Goal: Check status: Check status

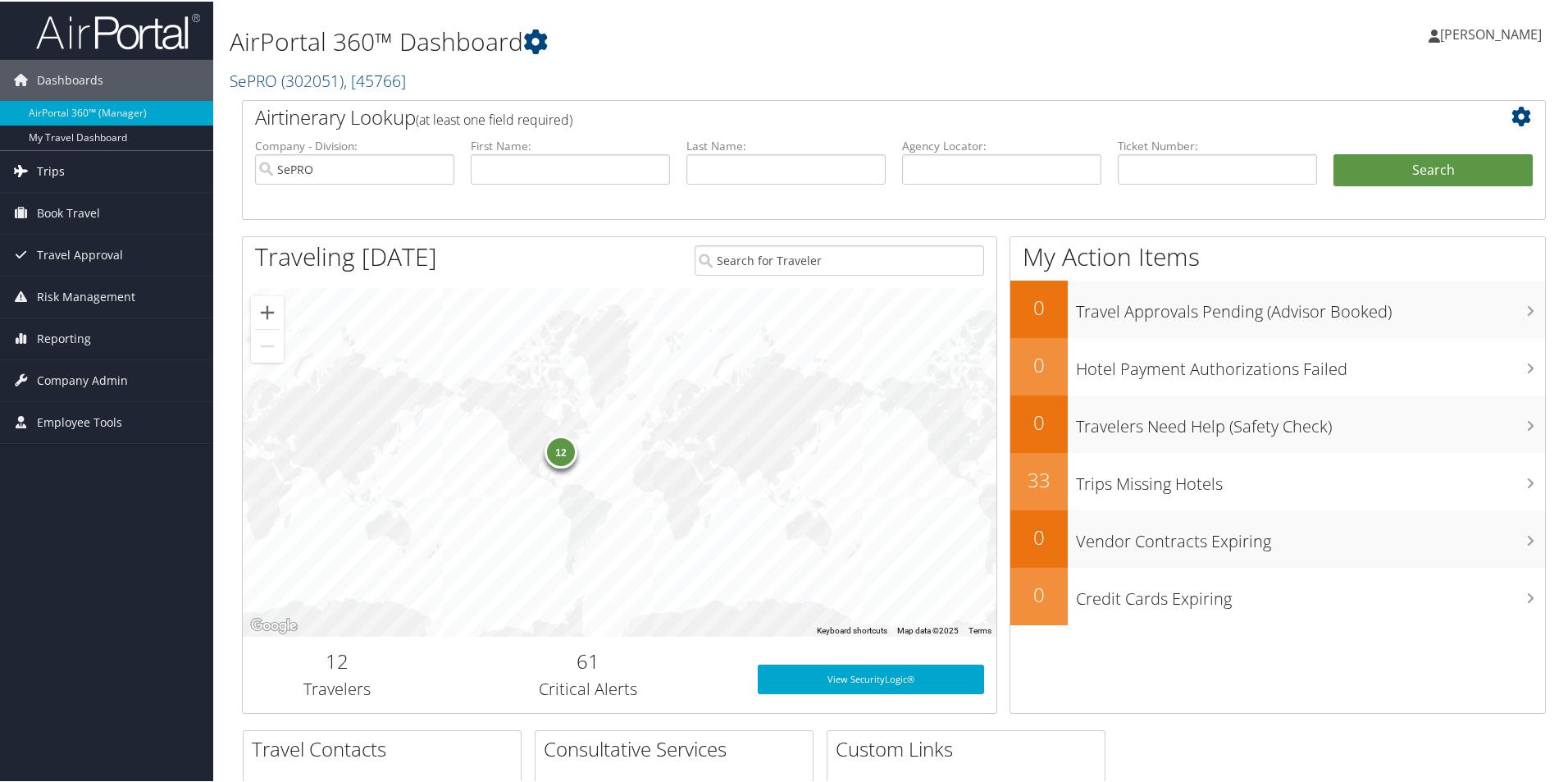
click at [67, 174] on link "Trips" at bounding box center [106, 169] width 213 height 41
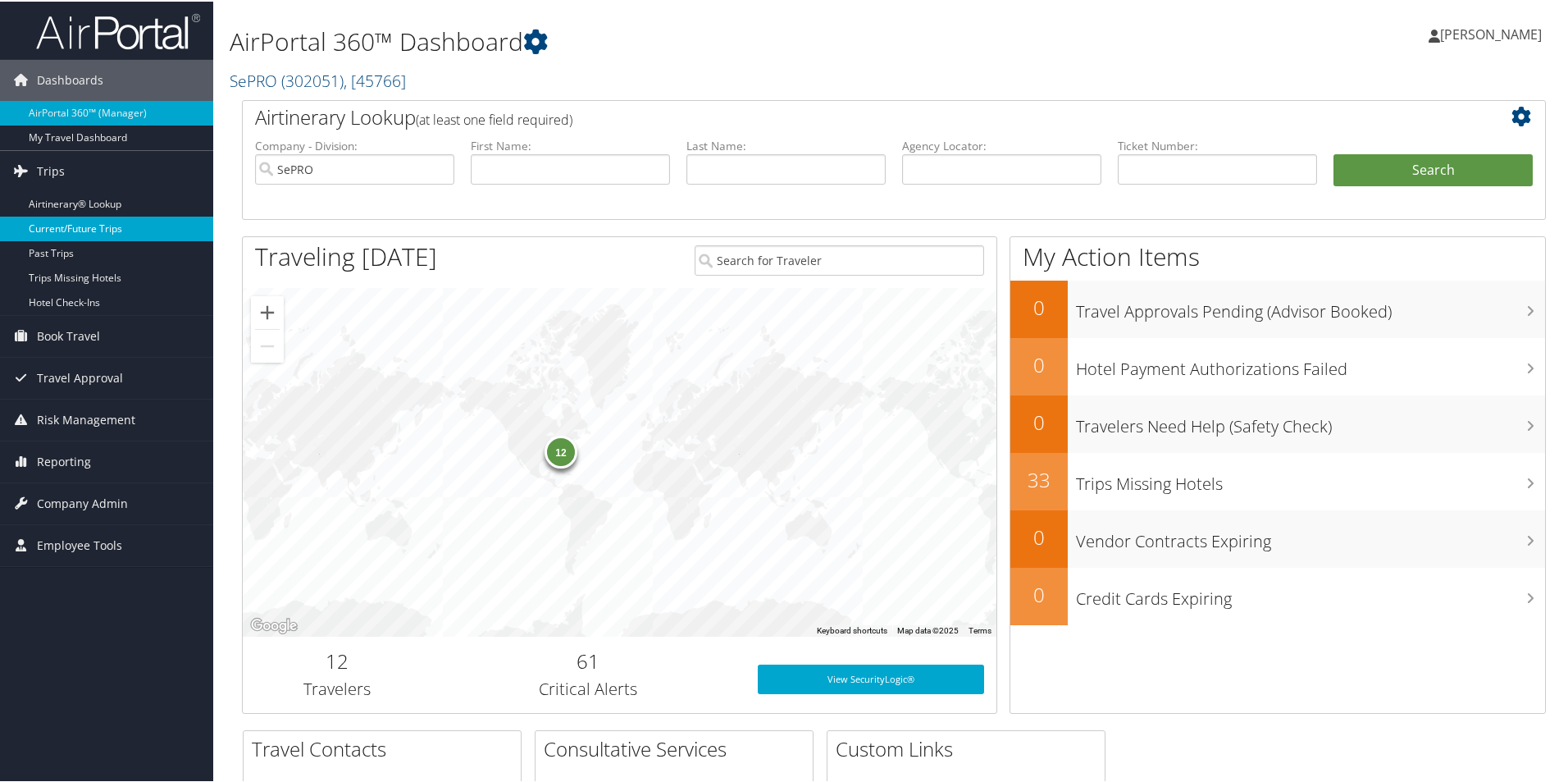
drag, startPoint x: 98, startPoint y: 222, endPoint x: 121, endPoint y: 218, distance: 23.3
click at [98, 222] on link "Current/Future Trips" at bounding box center [106, 227] width 213 height 25
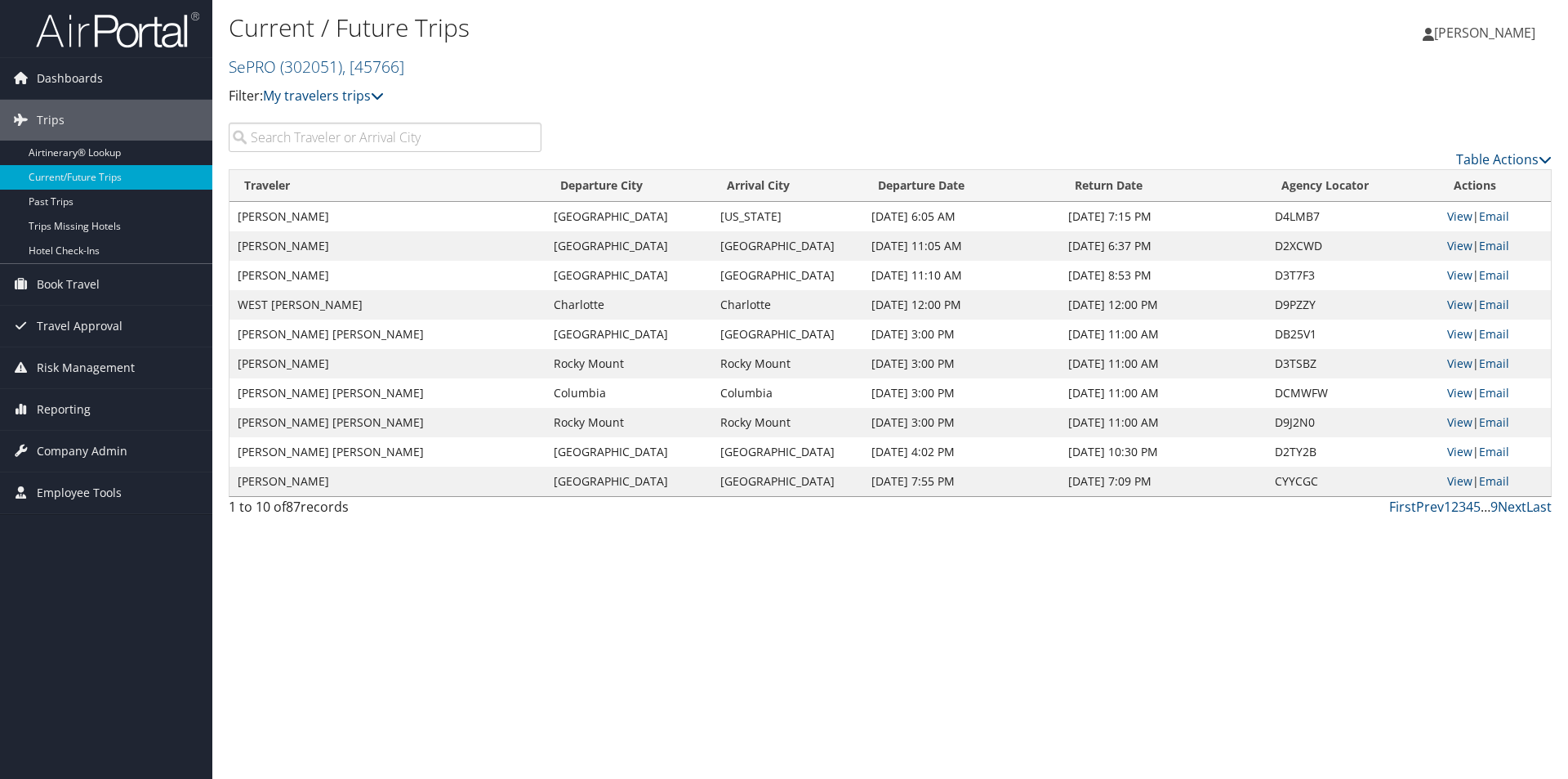
click at [416, 140] on input "search" at bounding box center [385, 138] width 313 height 30
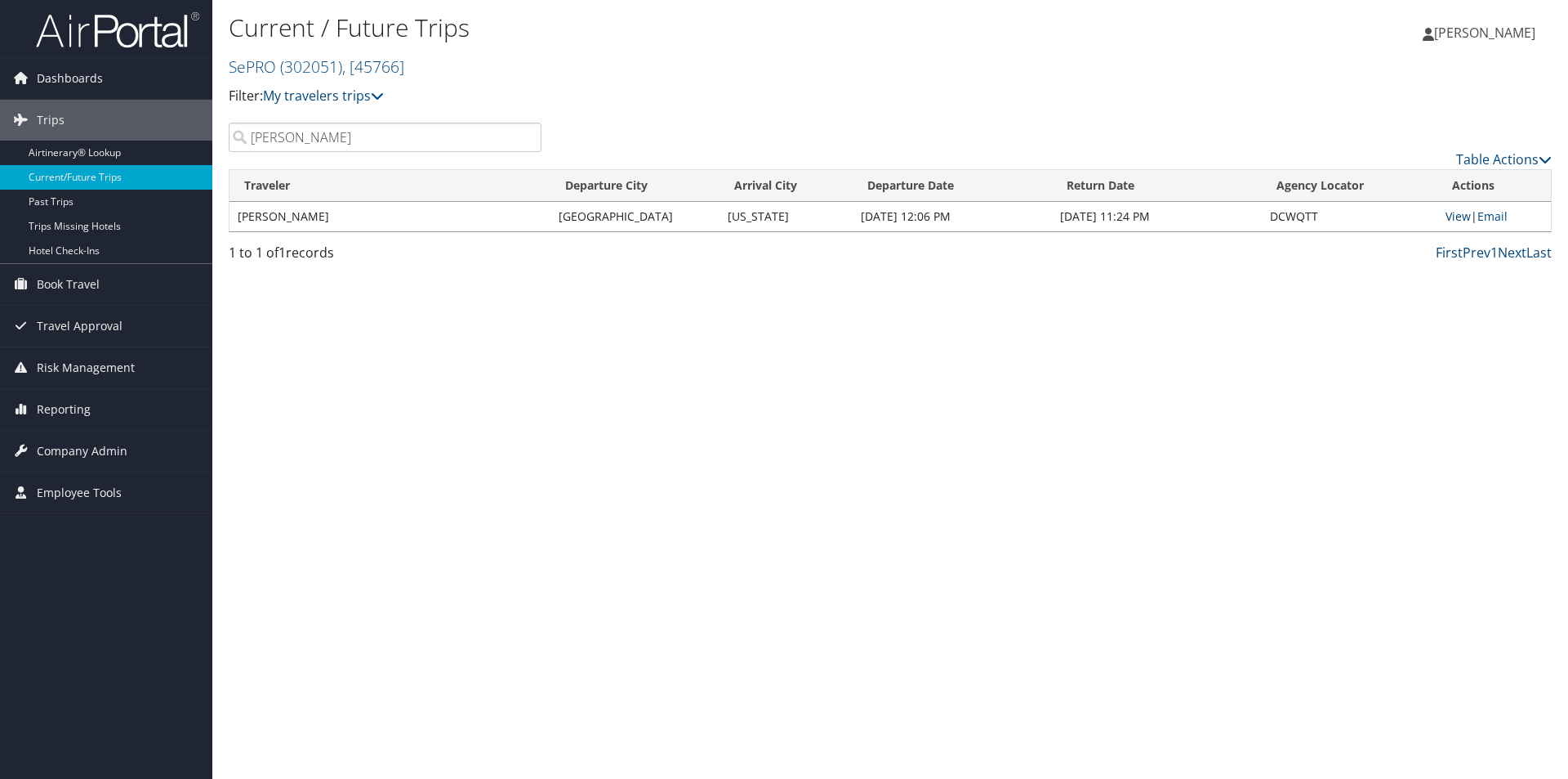
type input "puckett"
click at [1464, 214] on link "View" at bounding box center [1459, 216] width 26 height 16
